Goal: Task Accomplishment & Management: Manage account settings

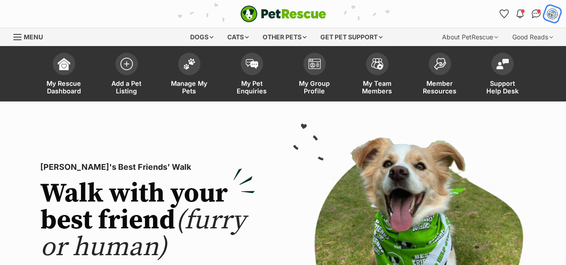
click at [548, 14] on img "My account" at bounding box center [552, 14] width 12 height 12
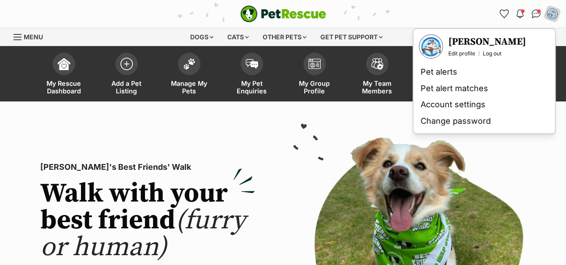
click at [468, 38] on h3 "[PERSON_NAME]" at bounding box center [487, 42] width 78 height 13
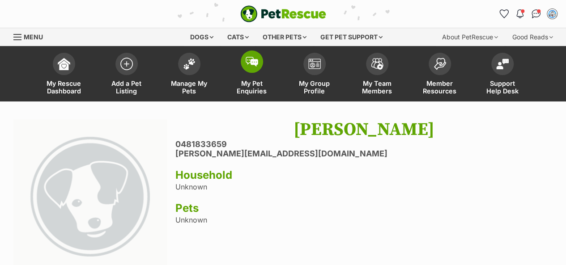
click at [253, 71] on span at bounding box center [252, 62] width 22 height 22
click at [176, 72] on link "Manage My Pets" at bounding box center [189, 74] width 63 height 53
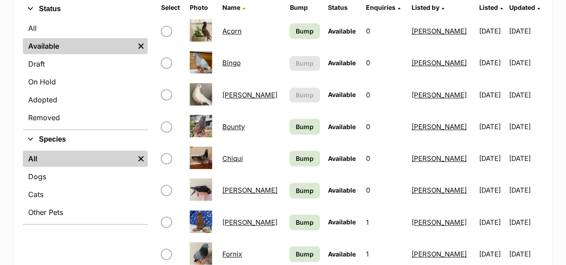
scroll to position [224, 0]
click at [233, 159] on link "Chiqui" at bounding box center [232, 158] width 21 height 9
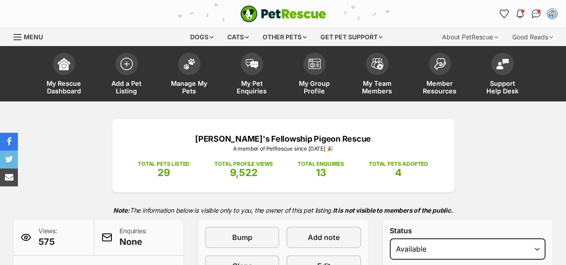
click at [493, 134] on div "Freckle's Fellowship Pigeon Rescue A member of PetRescue since 2025 🎉 TOTAL PET…" at bounding box center [283, 225] width 566 height 213
